Goal: Task Accomplishment & Management: Manage account settings

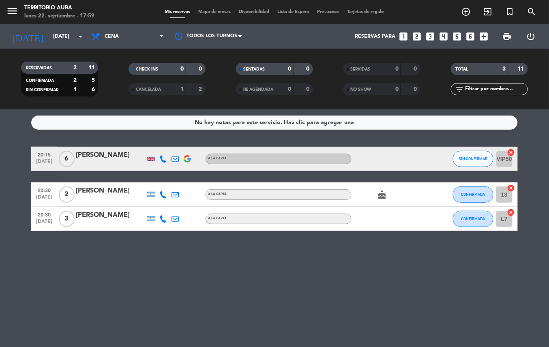
click at [382, 195] on icon "cake" at bounding box center [382, 195] width 10 height 10
click at [49, 33] on input "[DATE]" at bounding box center [83, 37] width 69 height 14
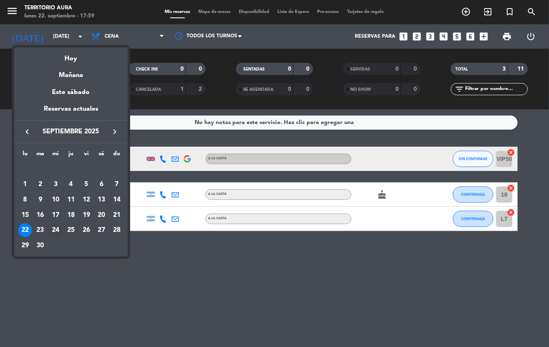
click at [52, 231] on div "24" at bounding box center [56, 231] width 14 height 14
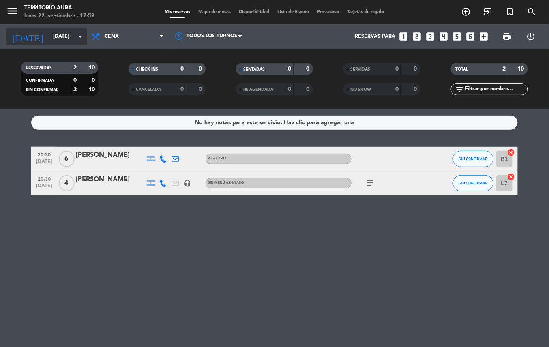
click at [49, 39] on input "[DATE]" at bounding box center [83, 37] width 69 height 14
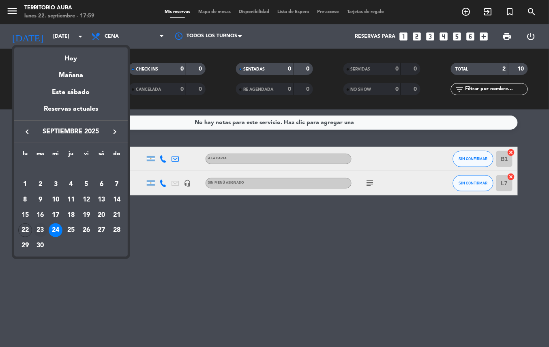
click at [40, 231] on div "23" at bounding box center [41, 231] width 14 height 14
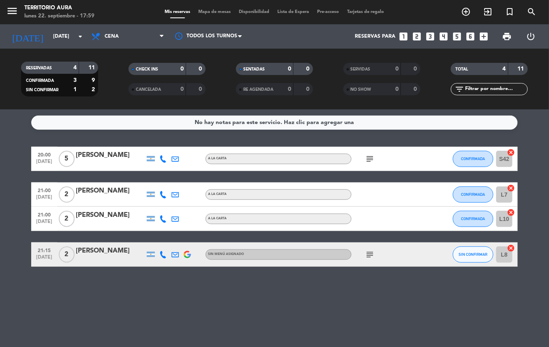
click at [366, 163] on icon "subject" at bounding box center [370, 159] width 10 height 10
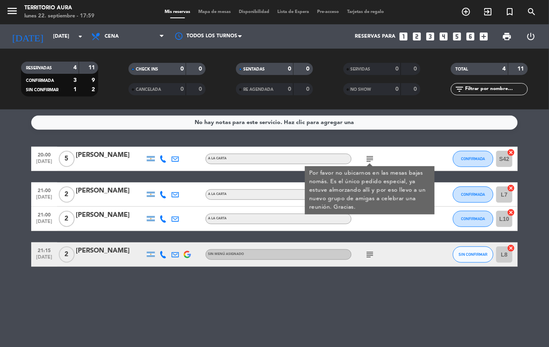
click at [368, 256] on icon "subject" at bounding box center [370, 255] width 10 height 10
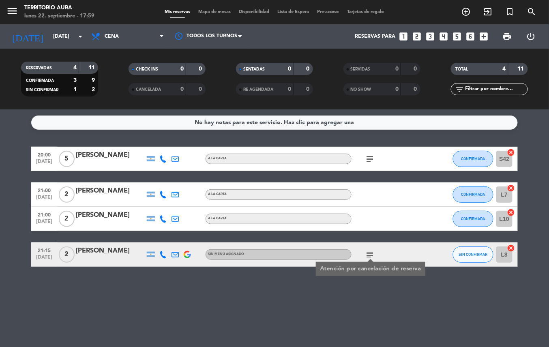
click at [357, 322] on div "No hay notas para este servicio. Haz clic para agregar una 20:00 [DATE] 5 [PERS…" at bounding box center [274, 229] width 549 height 238
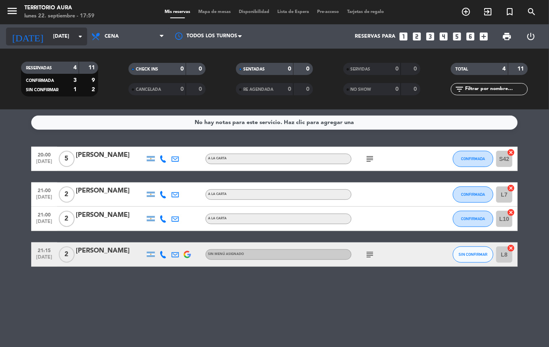
click at [59, 40] on input "[DATE]" at bounding box center [83, 37] width 69 height 14
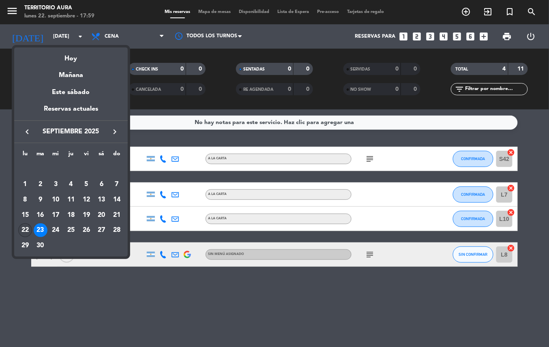
click at [21, 229] on div "22" at bounding box center [25, 231] width 14 height 14
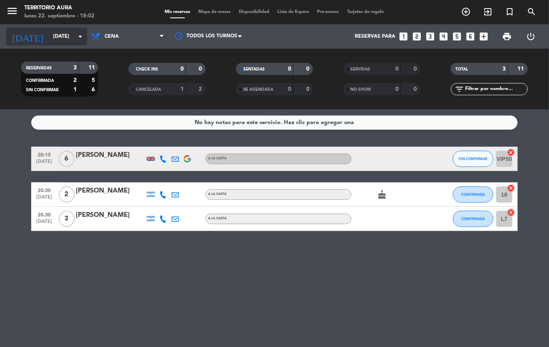
click at [65, 37] on input "[DATE]" at bounding box center [83, 37] width 69 height 14
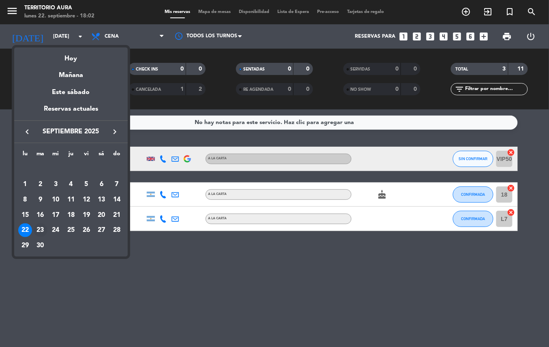
click at [41, 230] on div "23" at bounding box center [41, 231] width 14 height 14
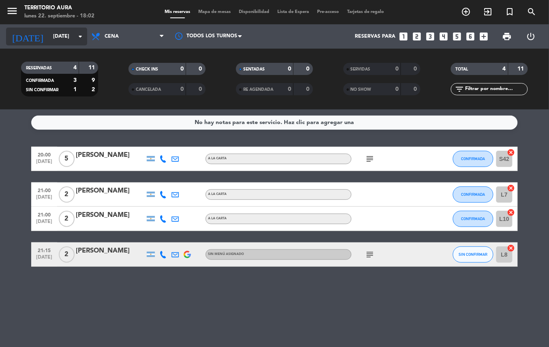
click at [70, 36] on input "[DATE]" at bounding box center [83, 37] width 69 height 14
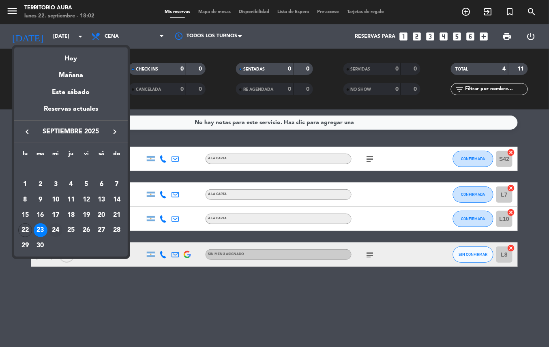
click at [51, 232] on div "24" at bounding box center [56, 231] width 14 height 14
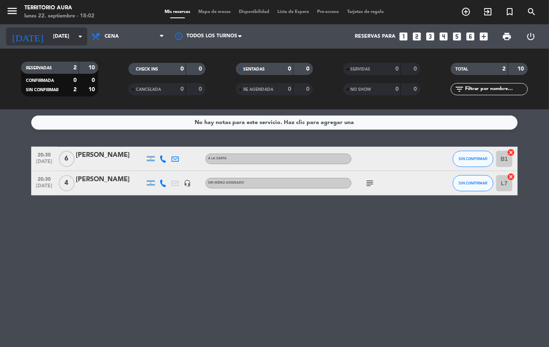
click at [53, 36] on input "[DATE]" at bounding box center [83, 37] width 69 height 14
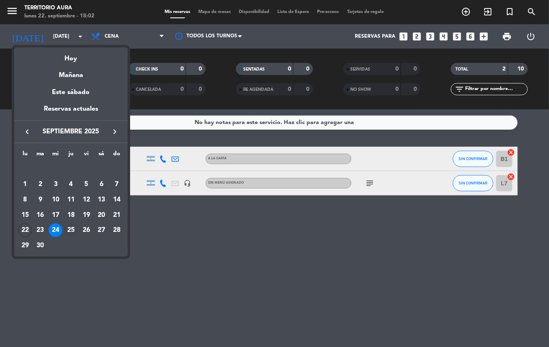
click at [70, 231] on div "25" at bounding box center [71, 231] width 14 height 14
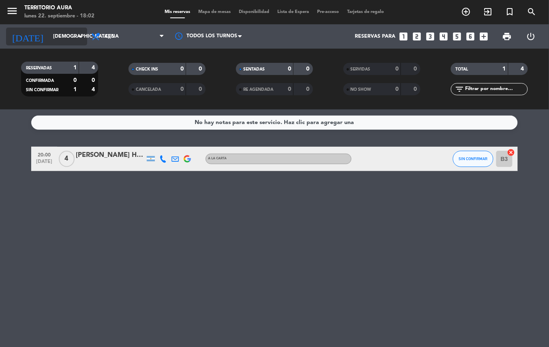
click at [58, 36] on input "[DEMOGRAPHIC_DATA][DATE]" at bounding box center [83, 37] width 69 height 14
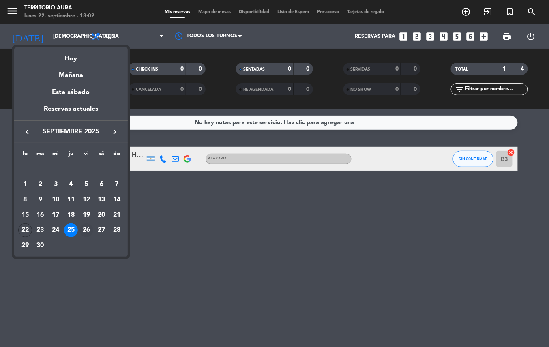
click at [84, 230] on div "26" at bounding box center [87, 231] width 14 height 14
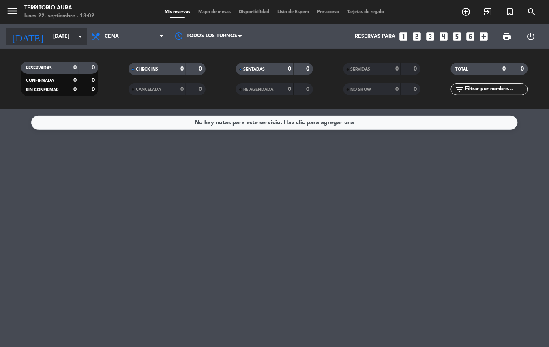
click at [71, 37] on input "[DATE]" at bounding box center [83, 37] width 69 height 14
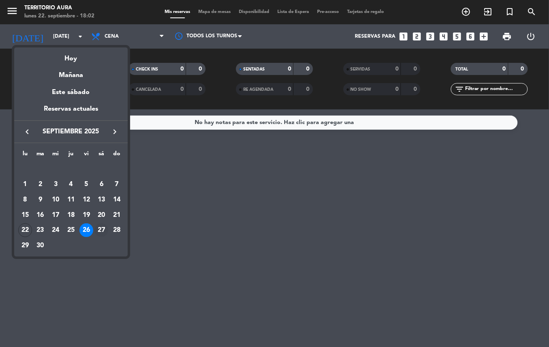
click at [101, 230] on div "27" at bounding box center [102, 231] width 14 height 14
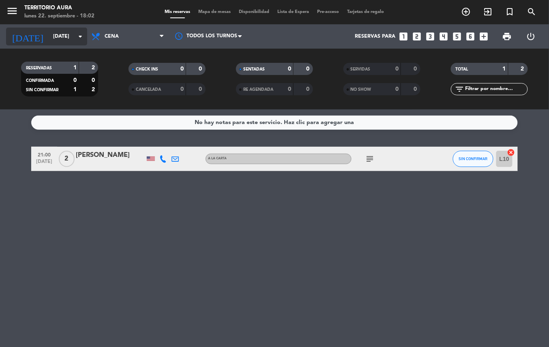
click at [60, 39] on input "[DATE]" at bounding box center [83, 37] width 69 height 14
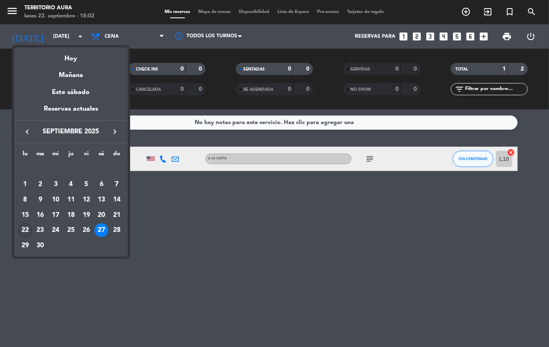
click at [23, 231] on div "22" at bounding box center [25, 231] width 14 height 14
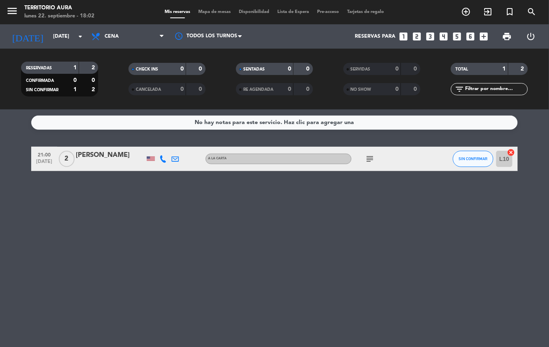
type input "[DATE]"
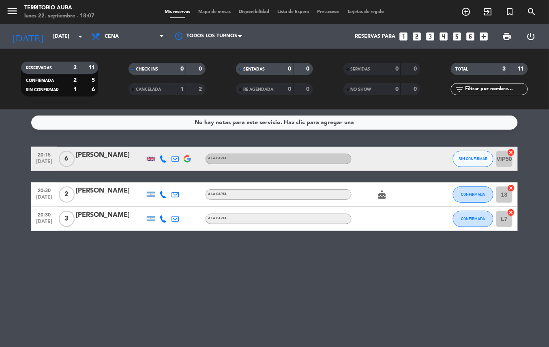
click at [96, 155] on div "[PERSON_NAME]" at bounding box center [110, 155] width 69 height 11
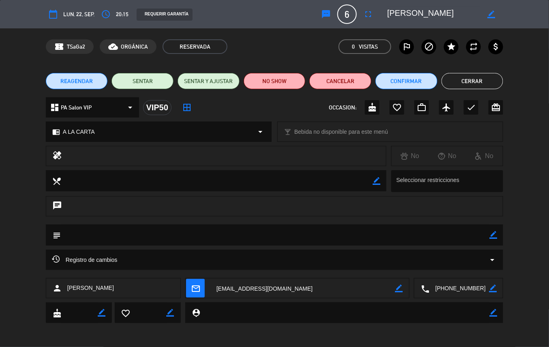
click at [479, 73] on button "Cerrar" at bounding box center [473, 81] width 62 height 16
